Goal: Information Seeking & Learning: Learn about a topic

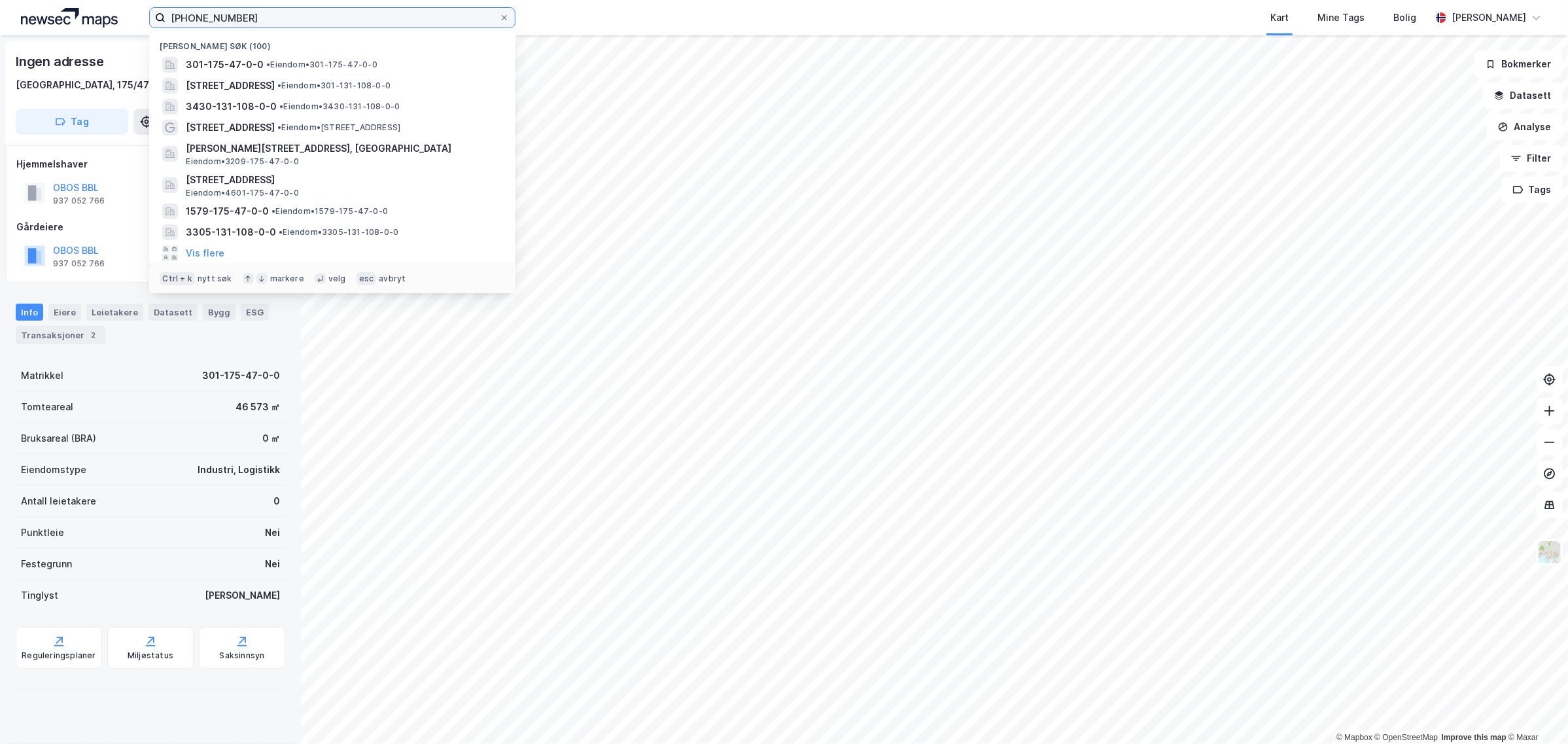
drag, startPoint x: 295, startPoint y: 21, endPoint x: -22, endPoint y: 41, distance: 317.6
click at [0, 41] on html "[PHONE_NUMBER] Nylige søk [PHONE_NUMBER] • Eiendom • 301-175-47-0-0 [STREET_ADD…" at bounding box center [784, 372] width 1568 height 744
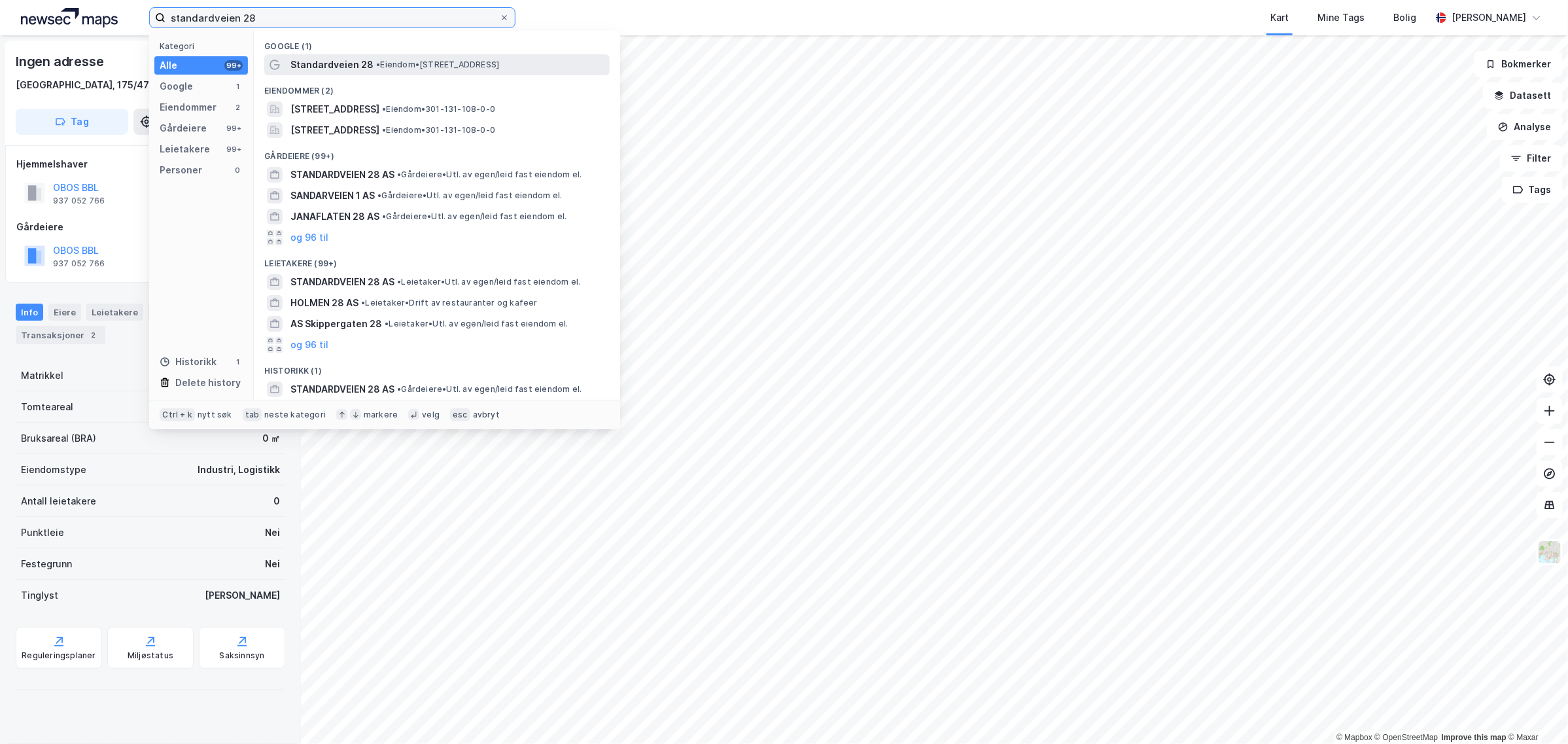
type input "standardveien 28"
click at [446, 68] on span "• Eiendom • [STREET_ADDRESS]" at bounding box center [438, 65] width 123 height 11
